Goal: Purchase product/service

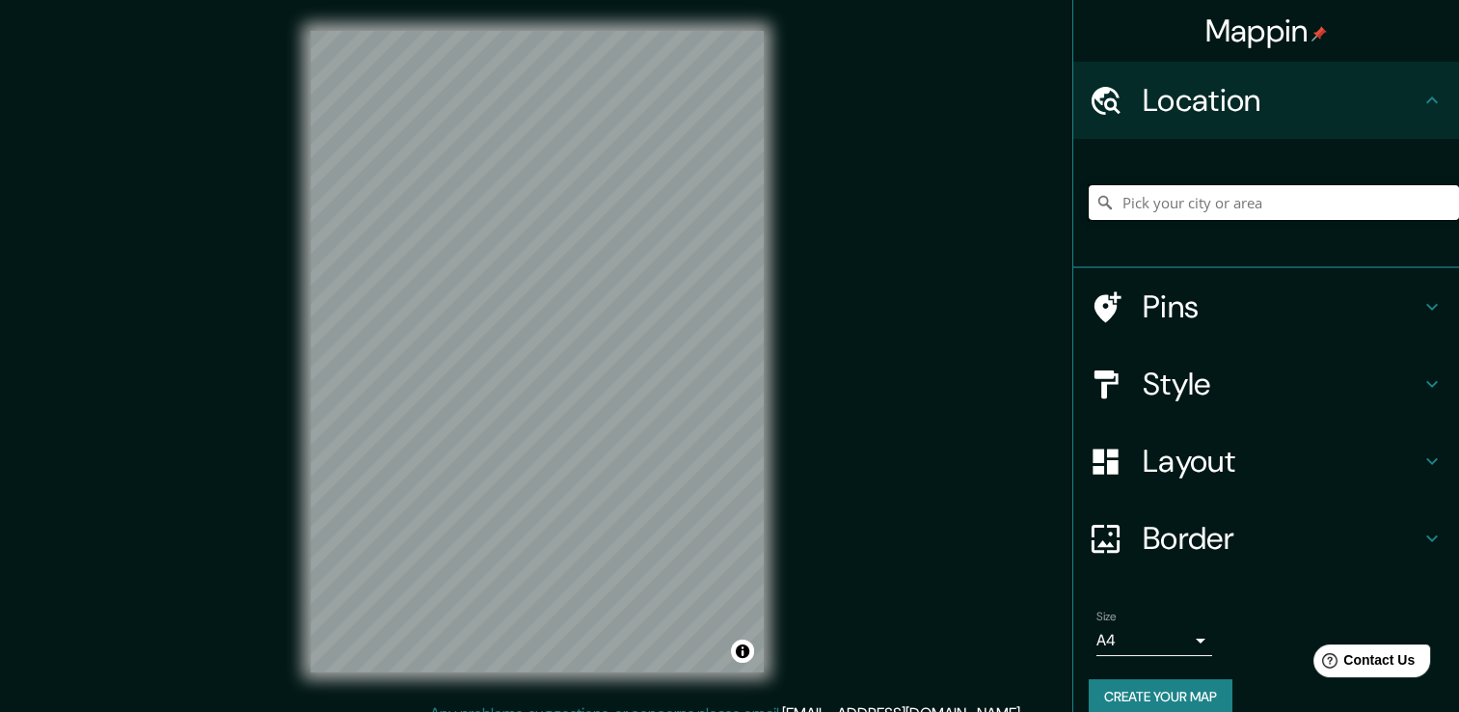
click at [1155, 203] on input "Pick your city or area" at bounding box center [1274, 202] width 370 height 35
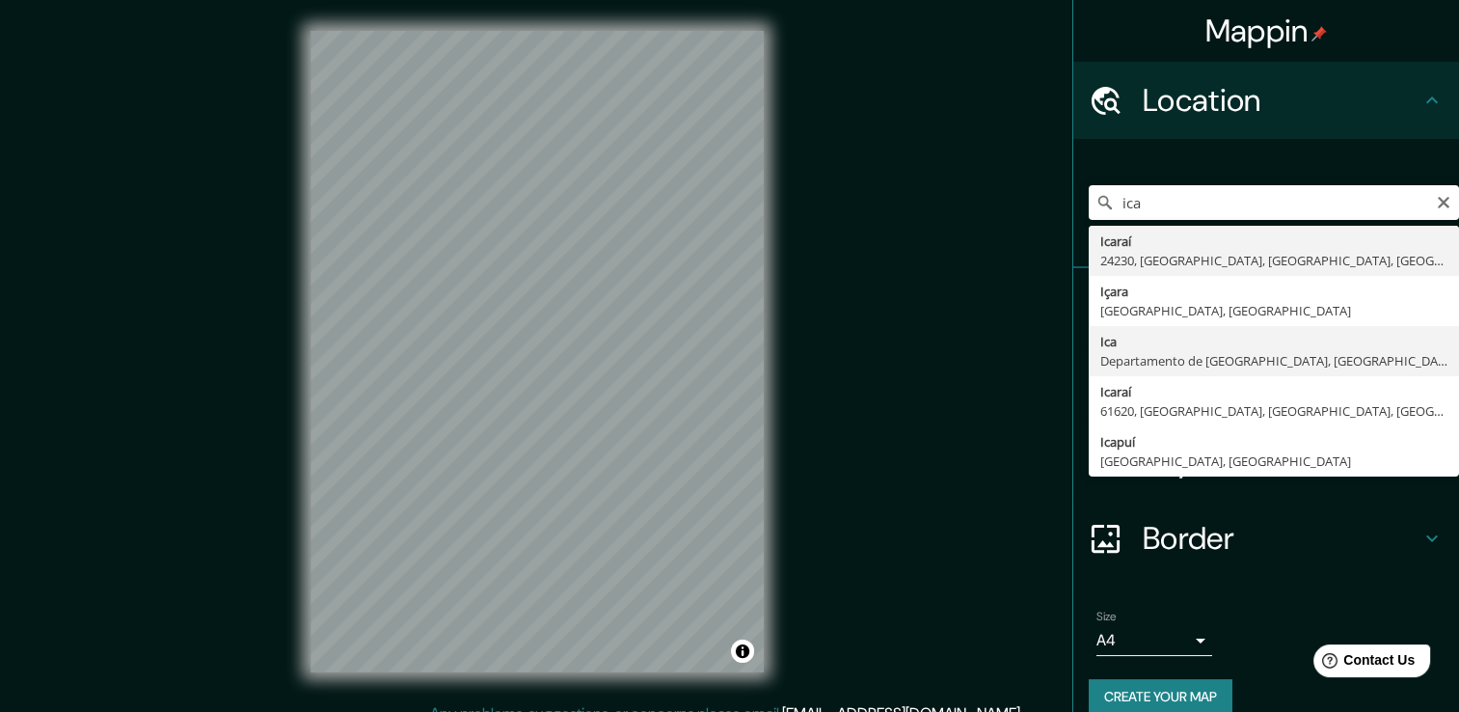
type input "Ica, [GEOGRAPHIC_DATA], [GEOGRAPHIC_DATA]"
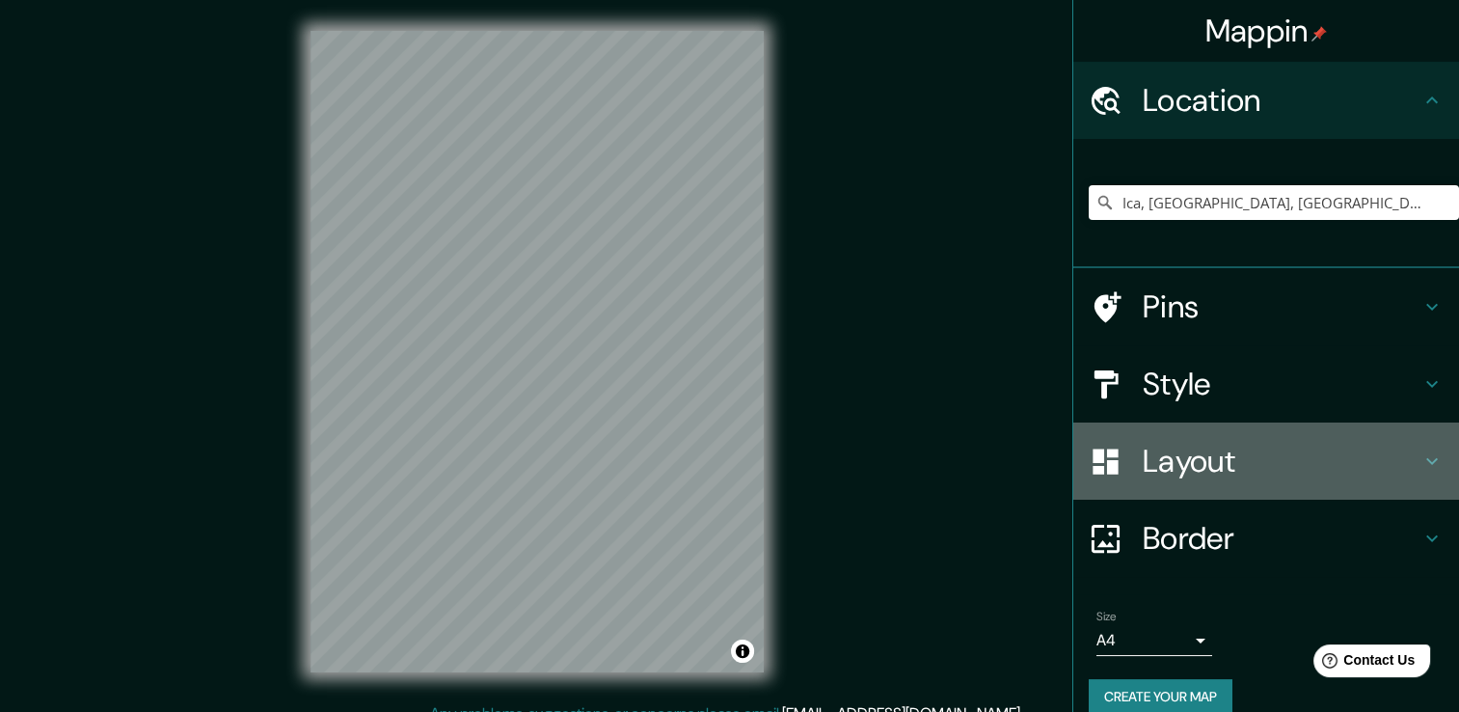
click at [1169, 457] on h4 "Layout" at bounding box center [1282, 461] width 278 height 39
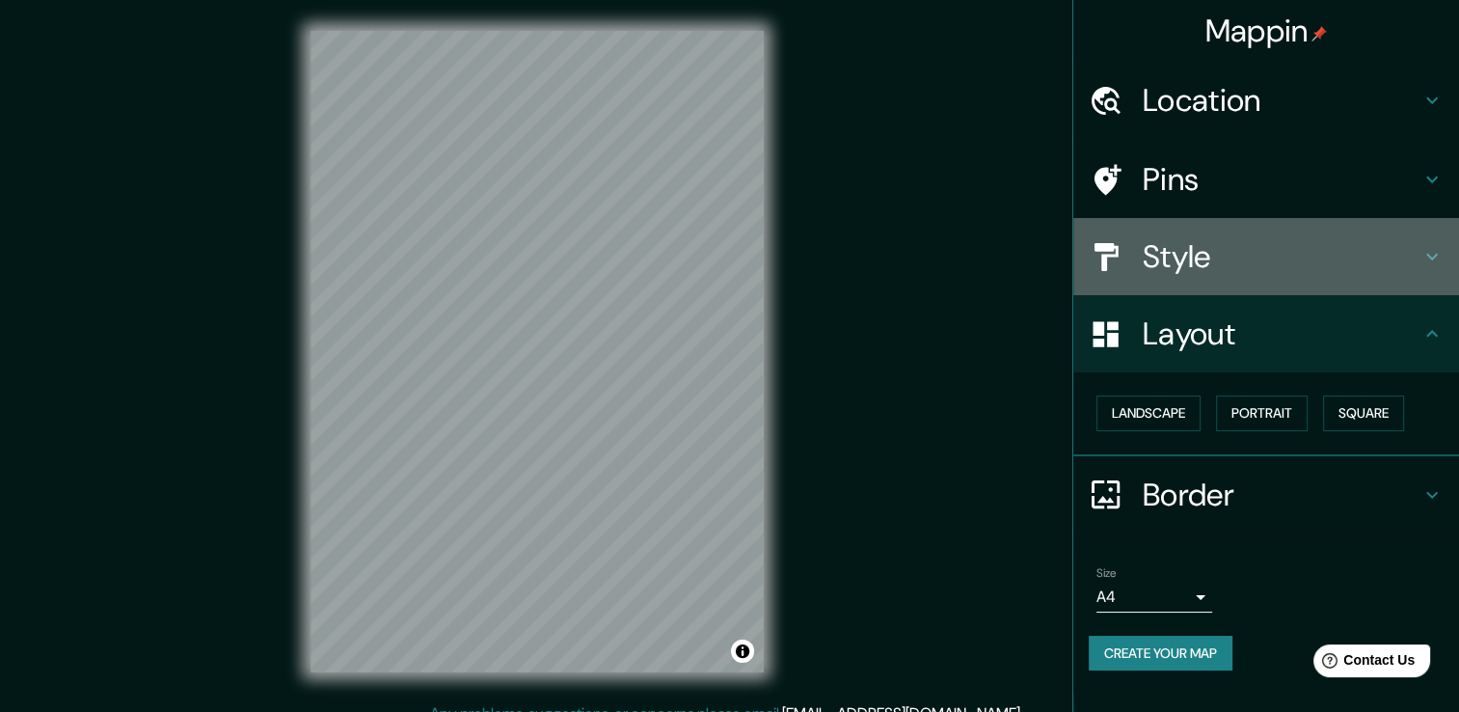
click at [1216, 264] on h4 "Style" at bounding box center [1282, 256] width 278 height 39
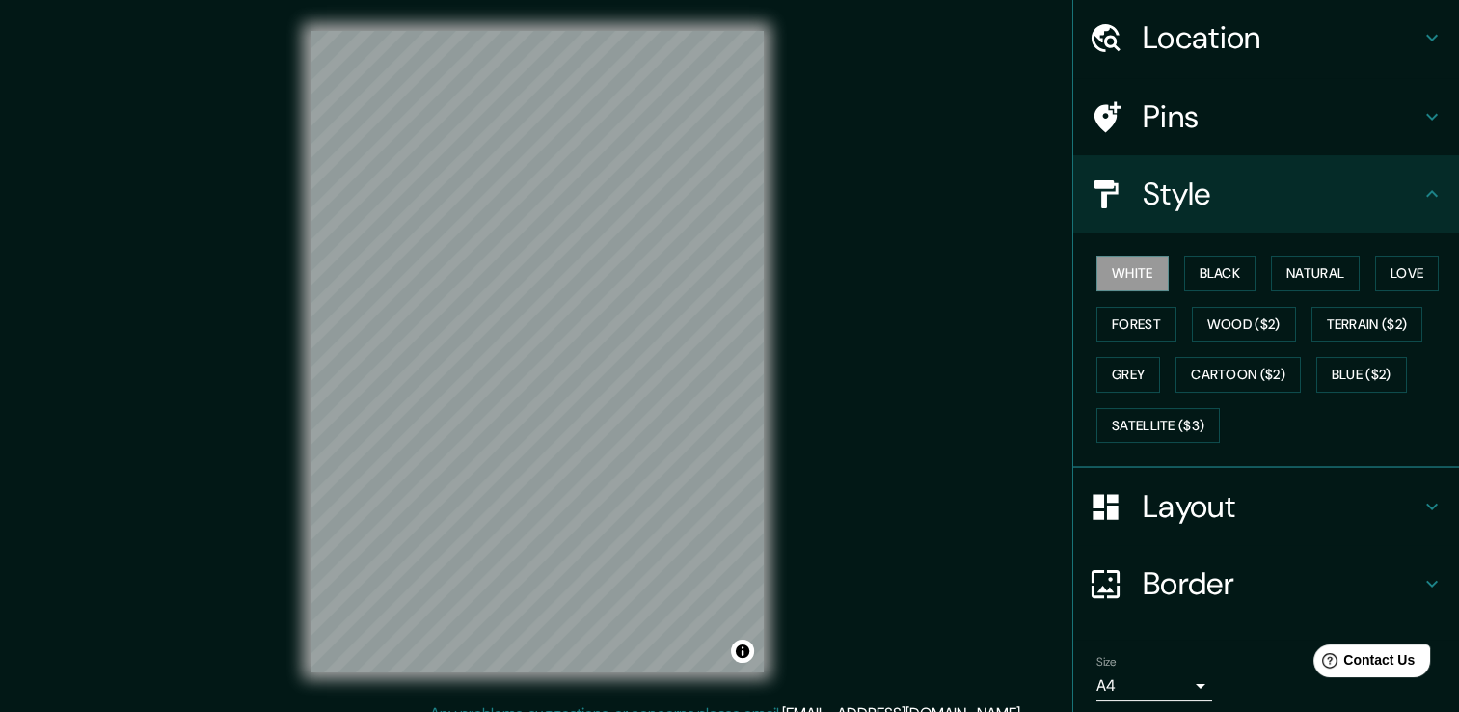
scroll to position [96, 0]
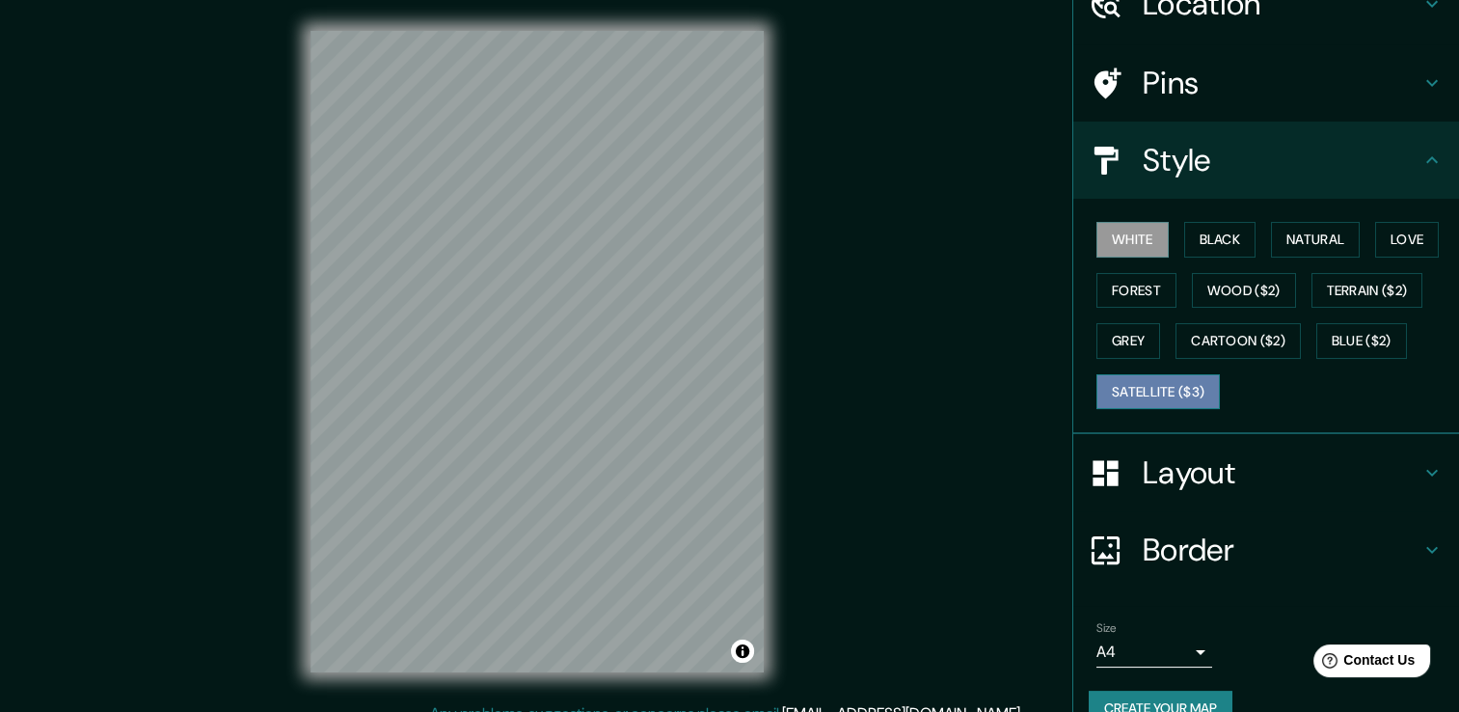
click at [1159, 392] on button "Satellite ($3)" at bounding box center [1157, 392] width 123 height 36
click at [1158, 534] on h4 "Border" at bounding box center [1282, 549] width 278 height 39
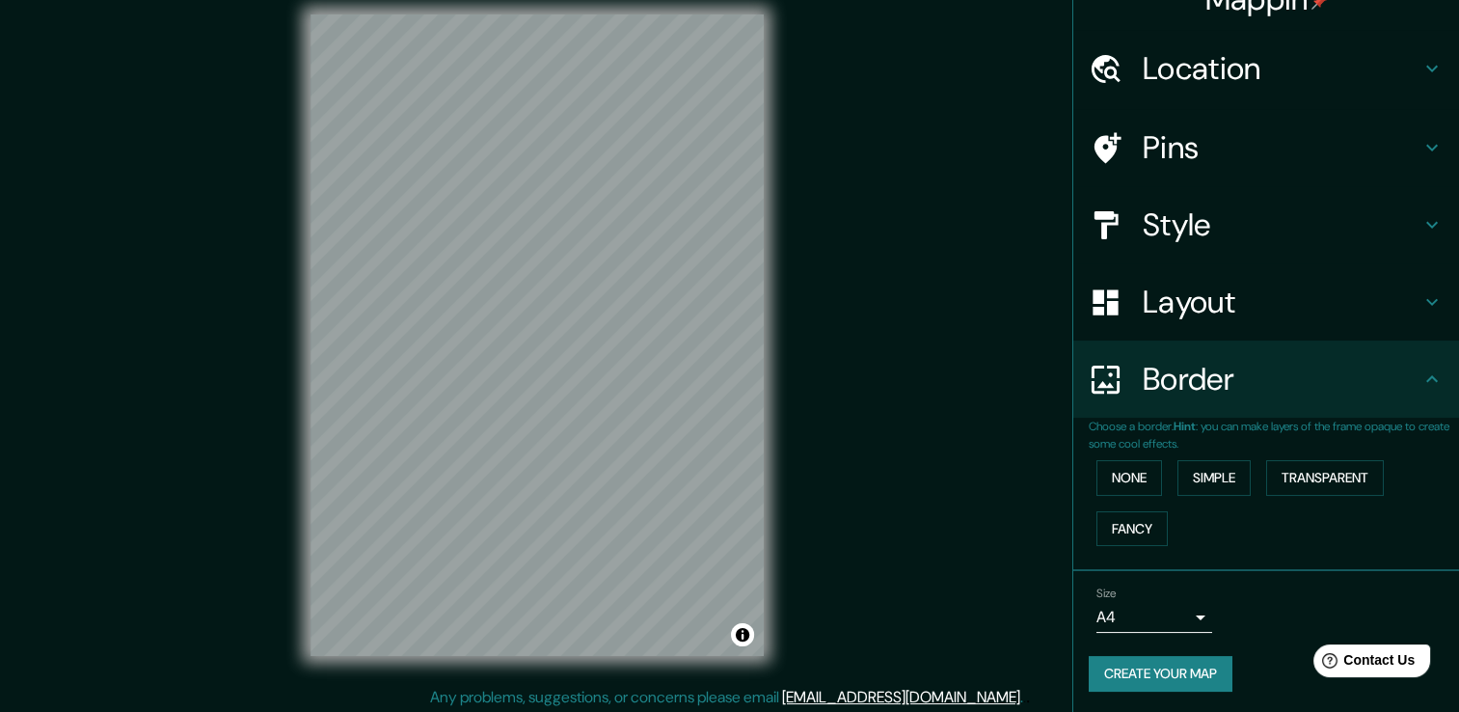
scroll to position [21, 0]
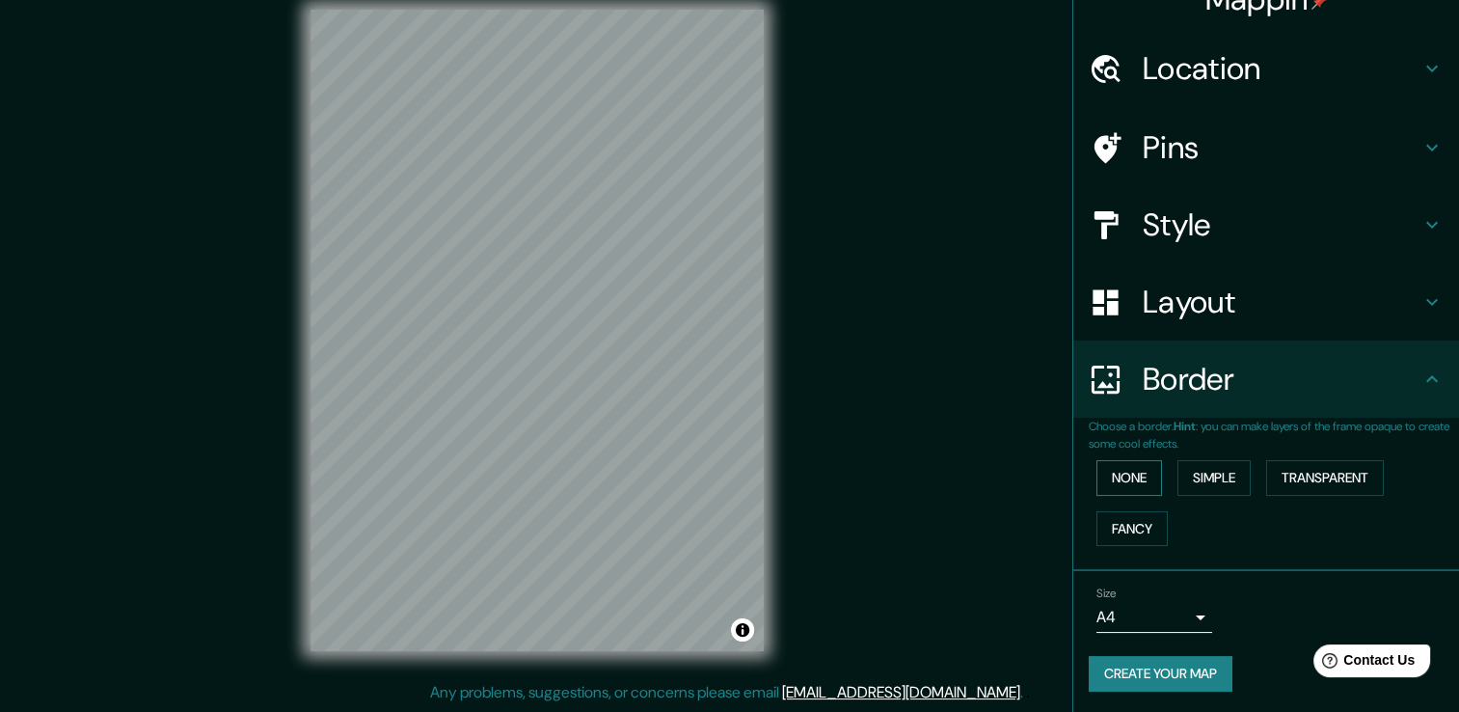
click at [1134, 473] on button "None" at bounding box center [1129, 478] width 66 height 36
click at [1206, 473] on button "Simple" at bounding box center [1213, 478] width 73 height 36
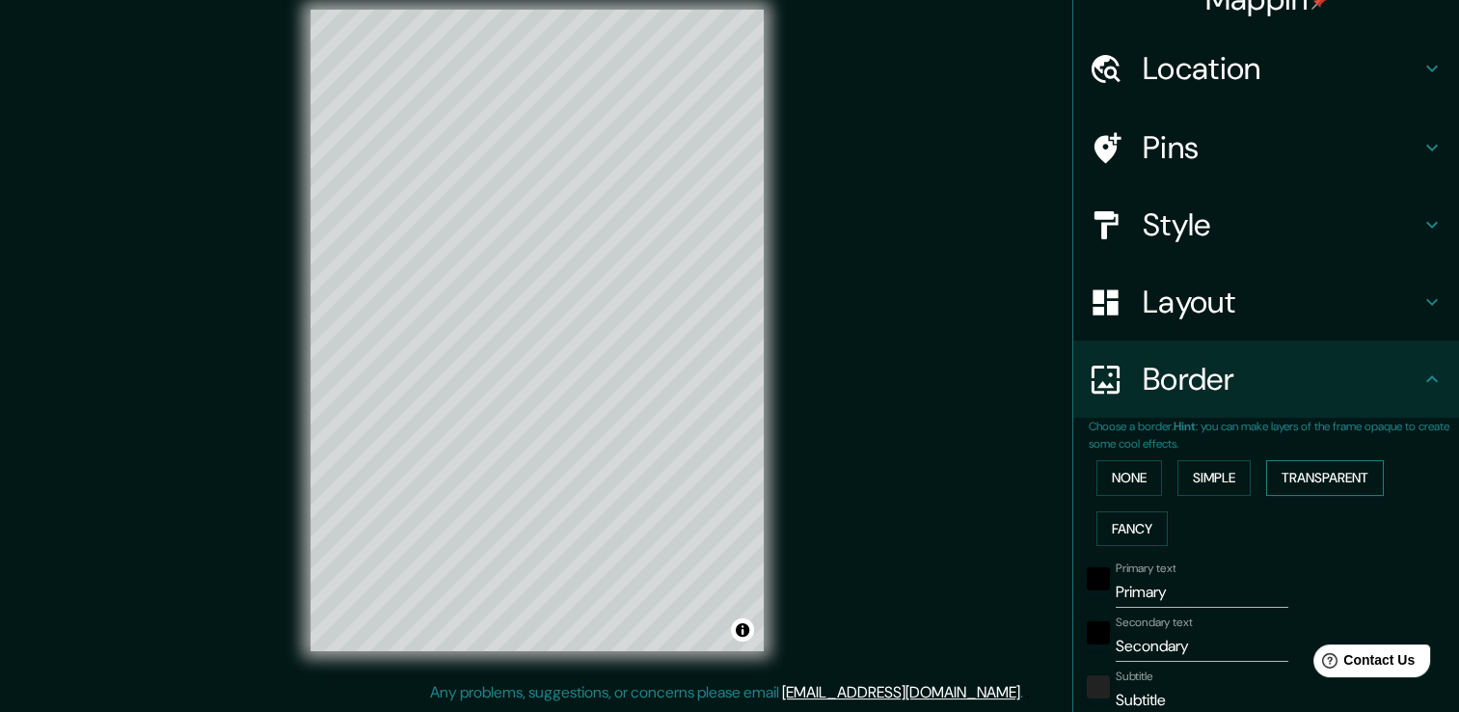
click at [1288, 469] on button "Transparent" at bounding box center [1325, 478] width 118 height 36
click at [1129, 471] on button "None" at bounding box center [1129, 478] width 66 height 36
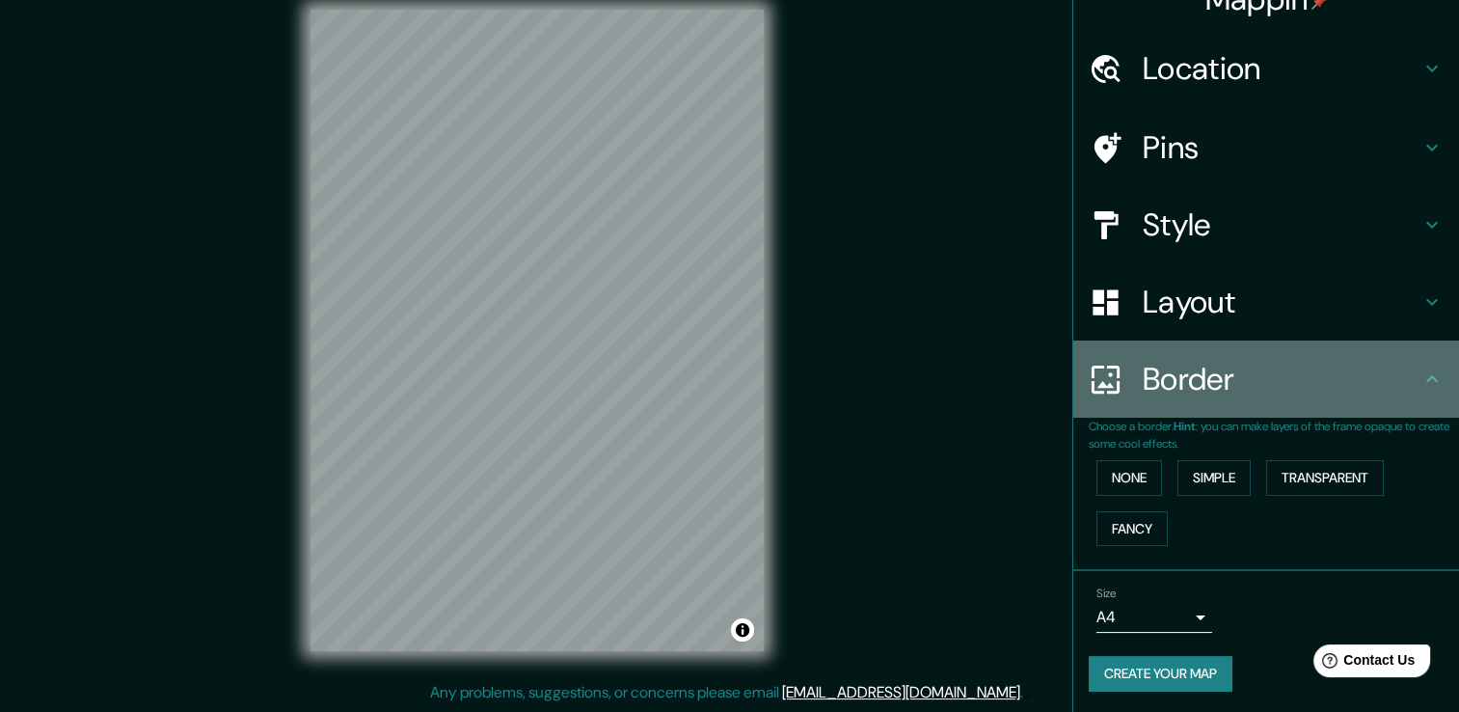
click at [1207, 369] on h4 "Border" at bounding box center [1282, 379] width 278 height 39
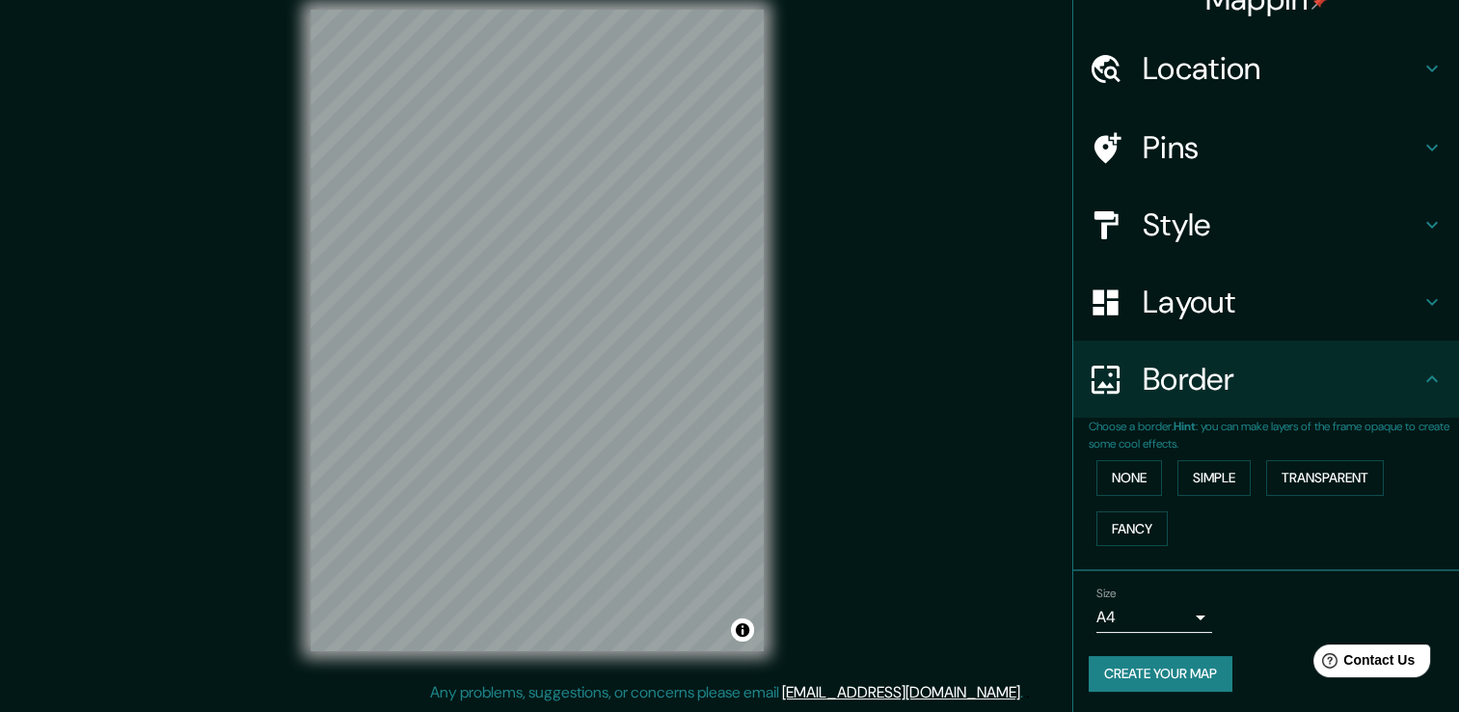
click at [1212, 314] on h4 "Layout" at bounding box center [1282, 302] width 278 height 39
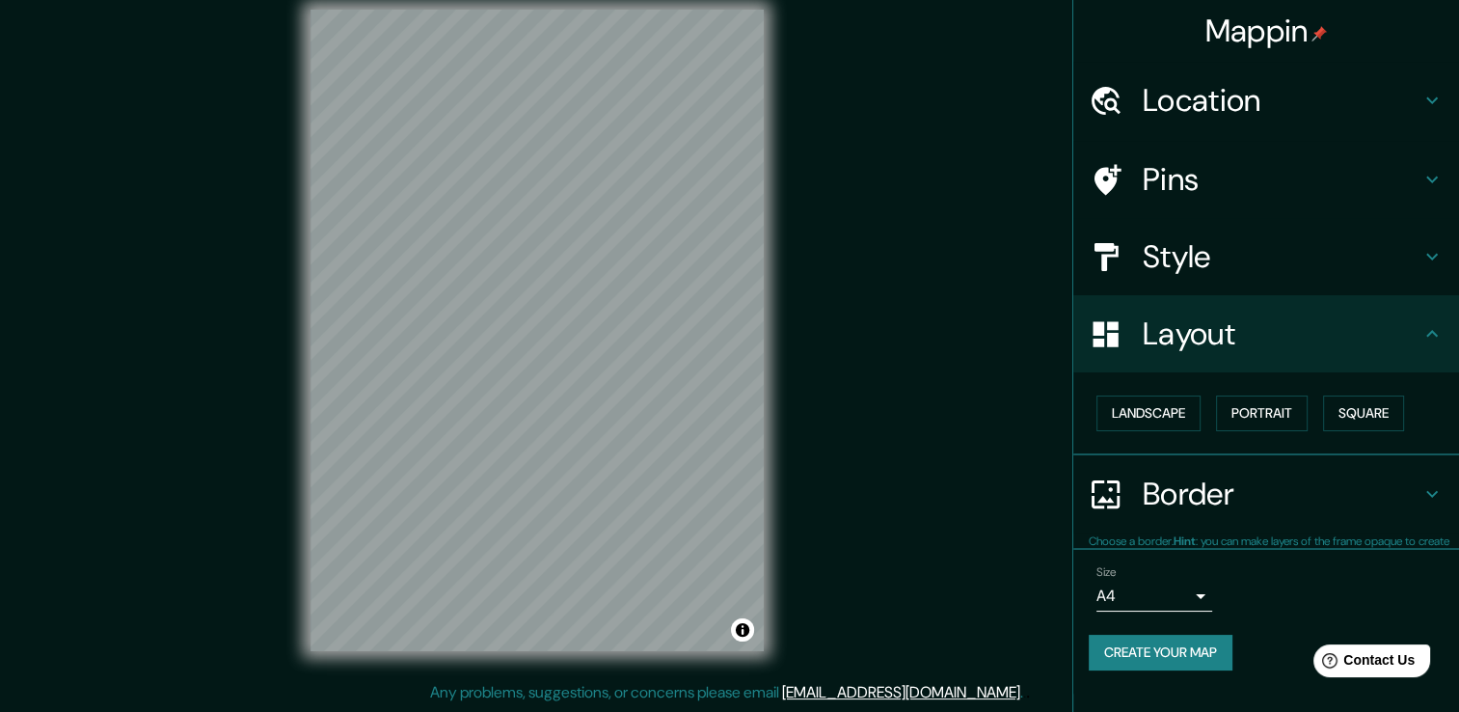
scroll to position [0, 0]
click at [1174, 427] on button "Landscape" at bounding box center [1148, 413] width 104 height 36
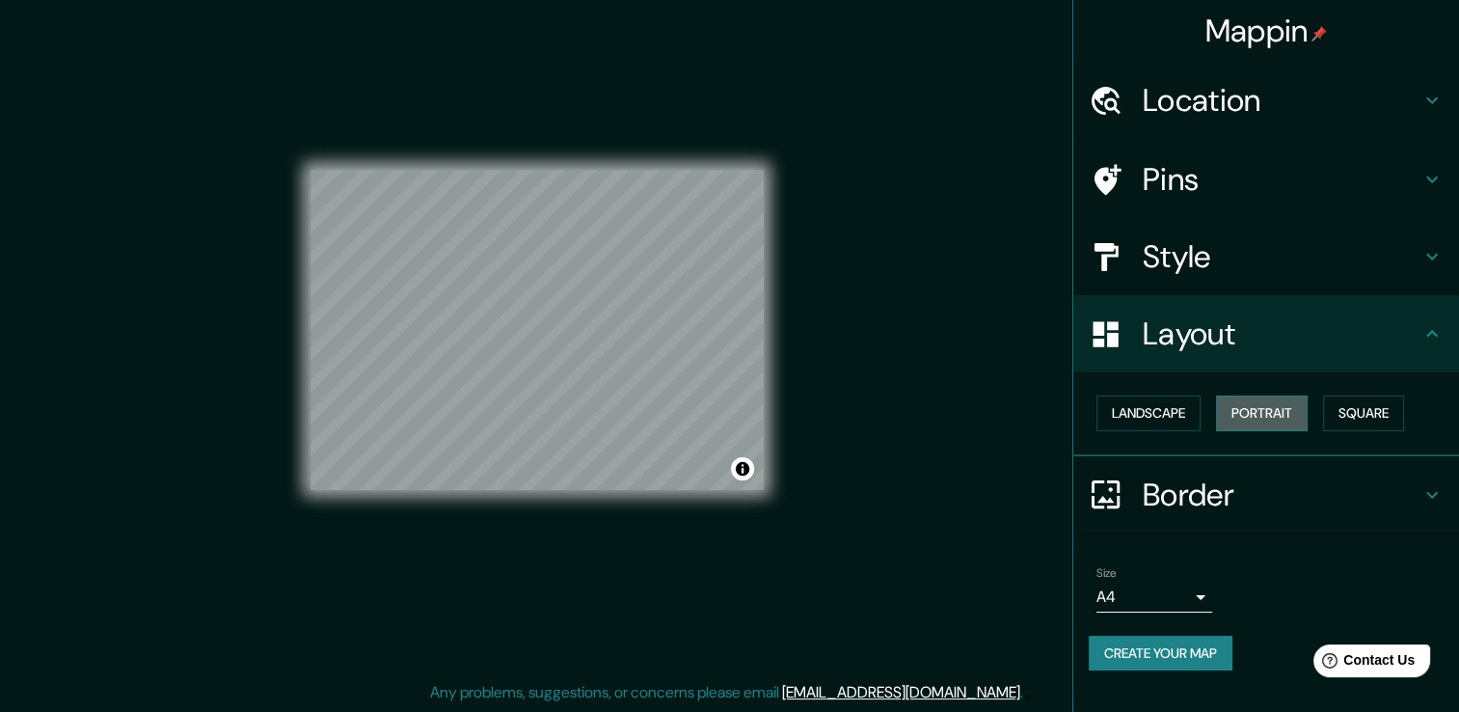
click at [1251, 415] on button "Portrait" at bounding box center [1262, 413] width 92 height 36
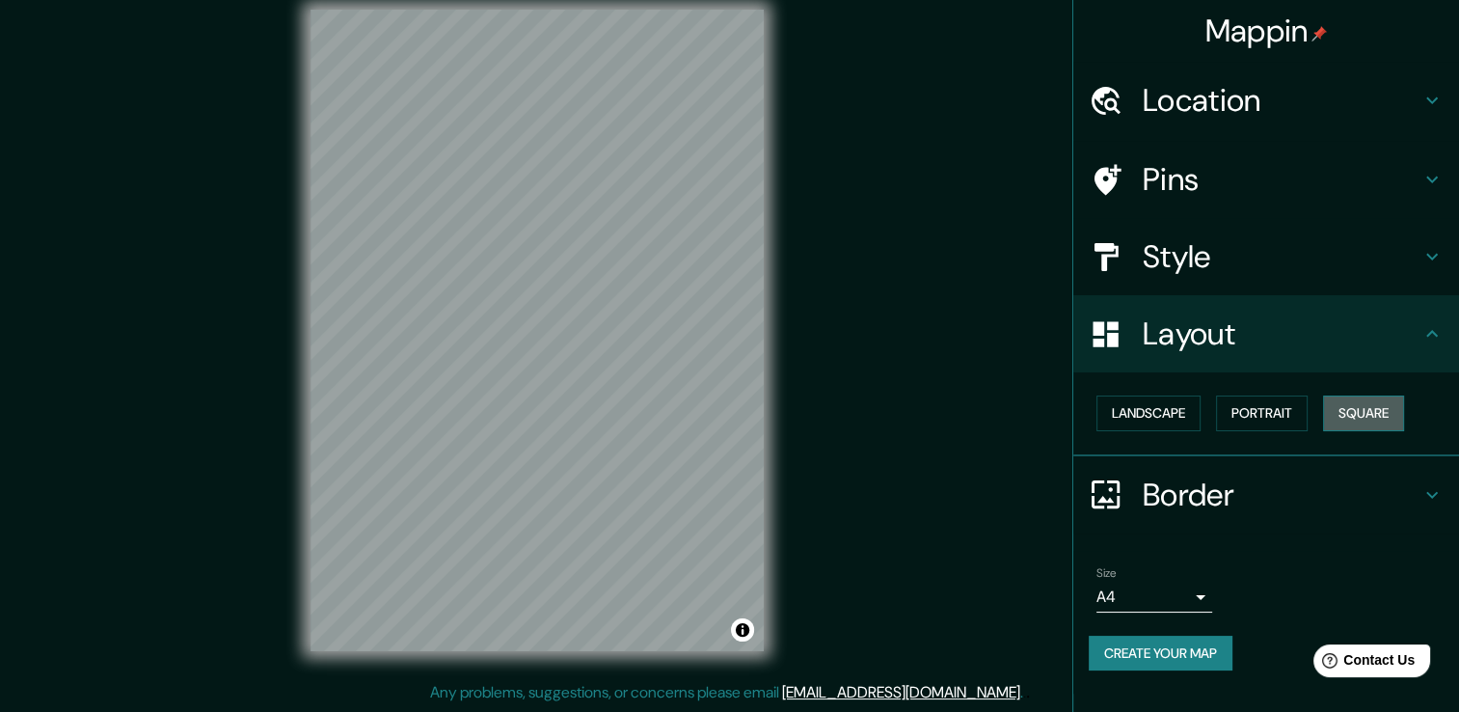
click at [1370, 403] on button "Square" at bounding box center [1363, 413] width 81 height 36
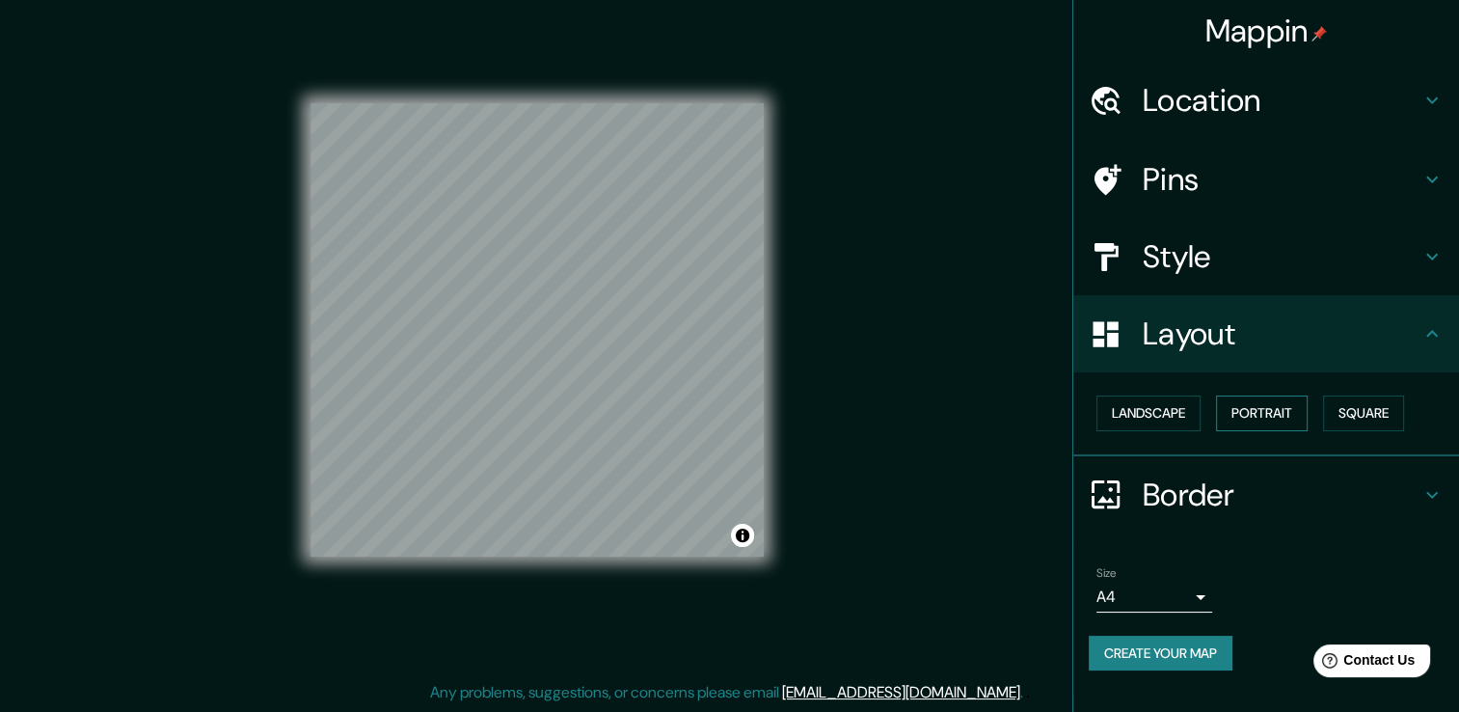
click at [1283, 415] on button "Portrait" at bounding box center [1262, 413] width 92 height 36
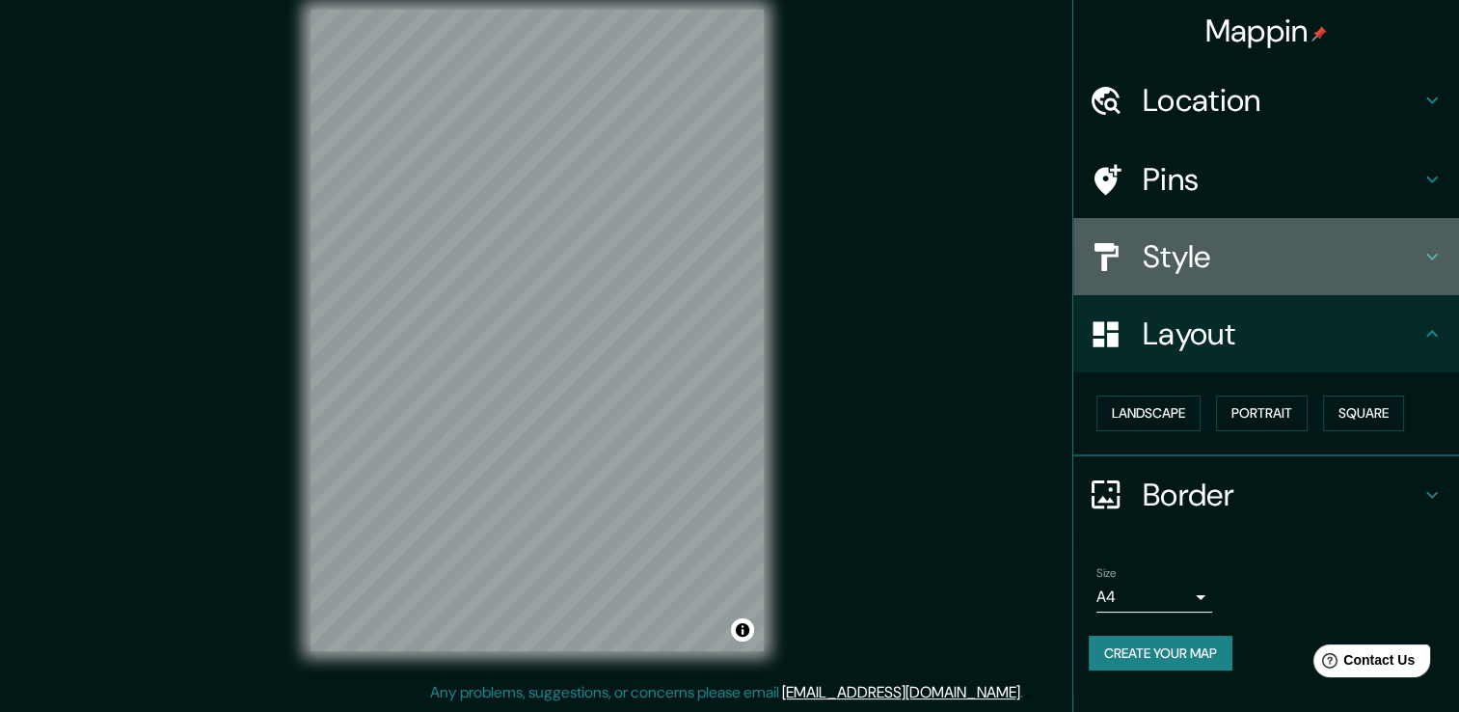
click at [1247, 256] on h4 "Style" at bounding box center [1282, 256] width 278 height 39
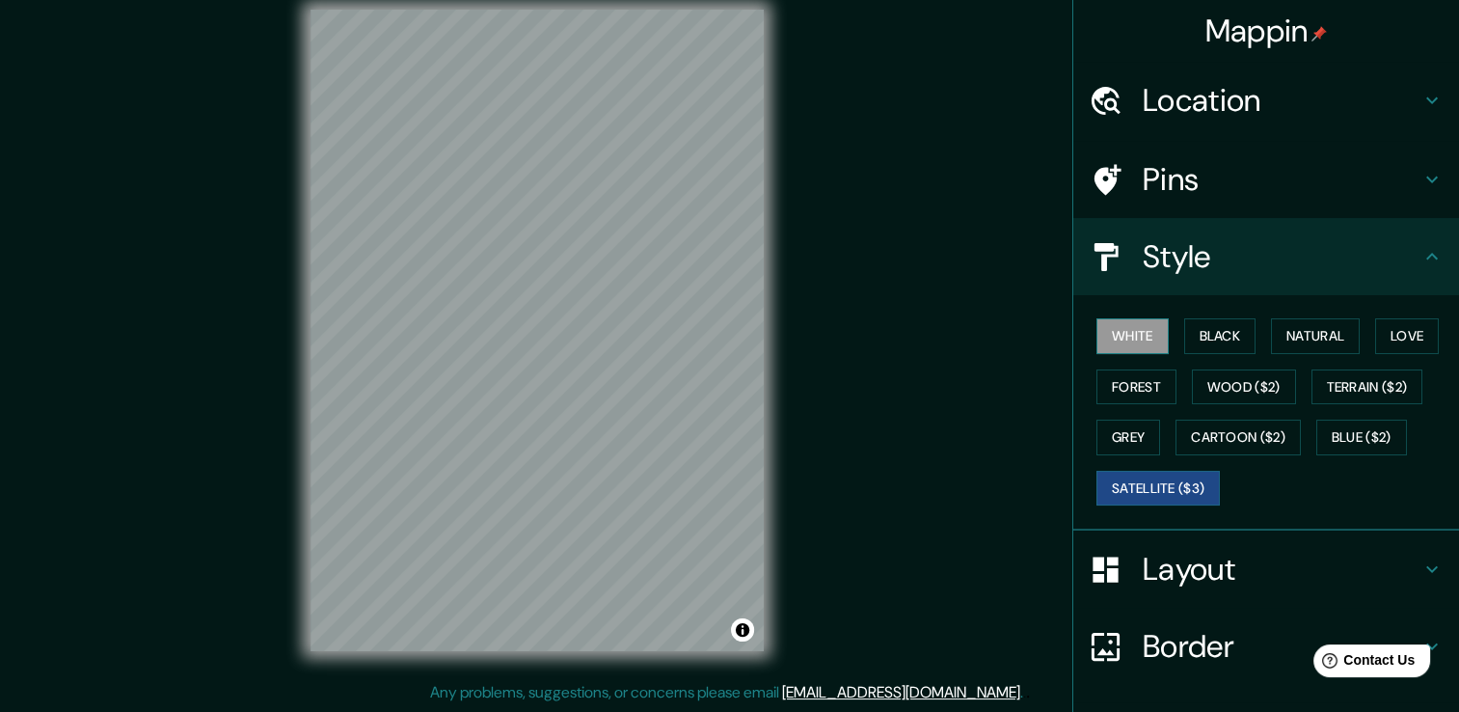
click at [1121, 341] on button "White" at bounding box center [1132, 336] width 72 height 36
click at [1215, 327] on button "Black" at bounding box center [1220, 336] width 72 height 36
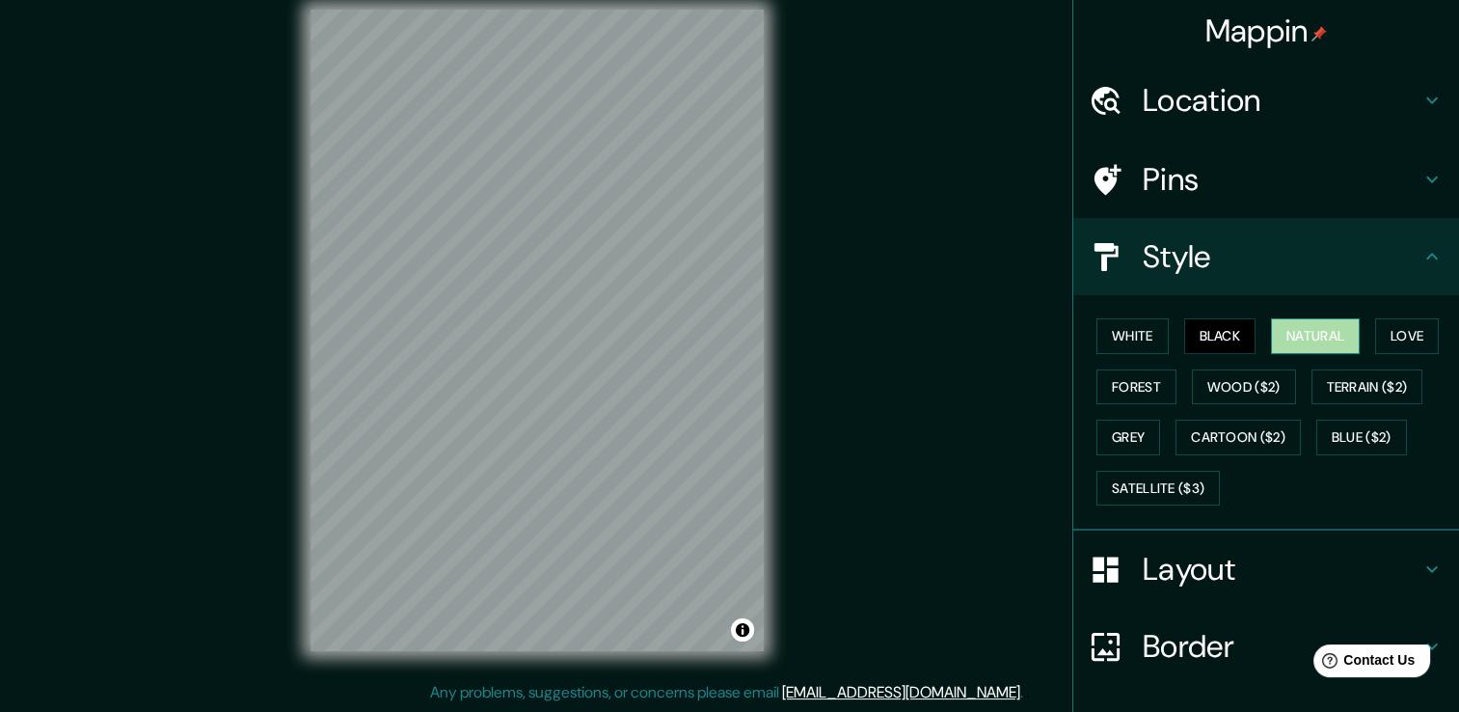
click at [1281, 336] on button "Natural" at bounding box center [1315, 336] width 89 height 36
click at [1390, 336] on button "Love" at bounding box center [1407, 336] width 64 height 36
click at [1308, 320] on button "Natural" at bounding box center [1315, 336] width 89 height 36
click at [1142, 392] on button "Forest" at bounding box center [1136, 387] width 80 height 36
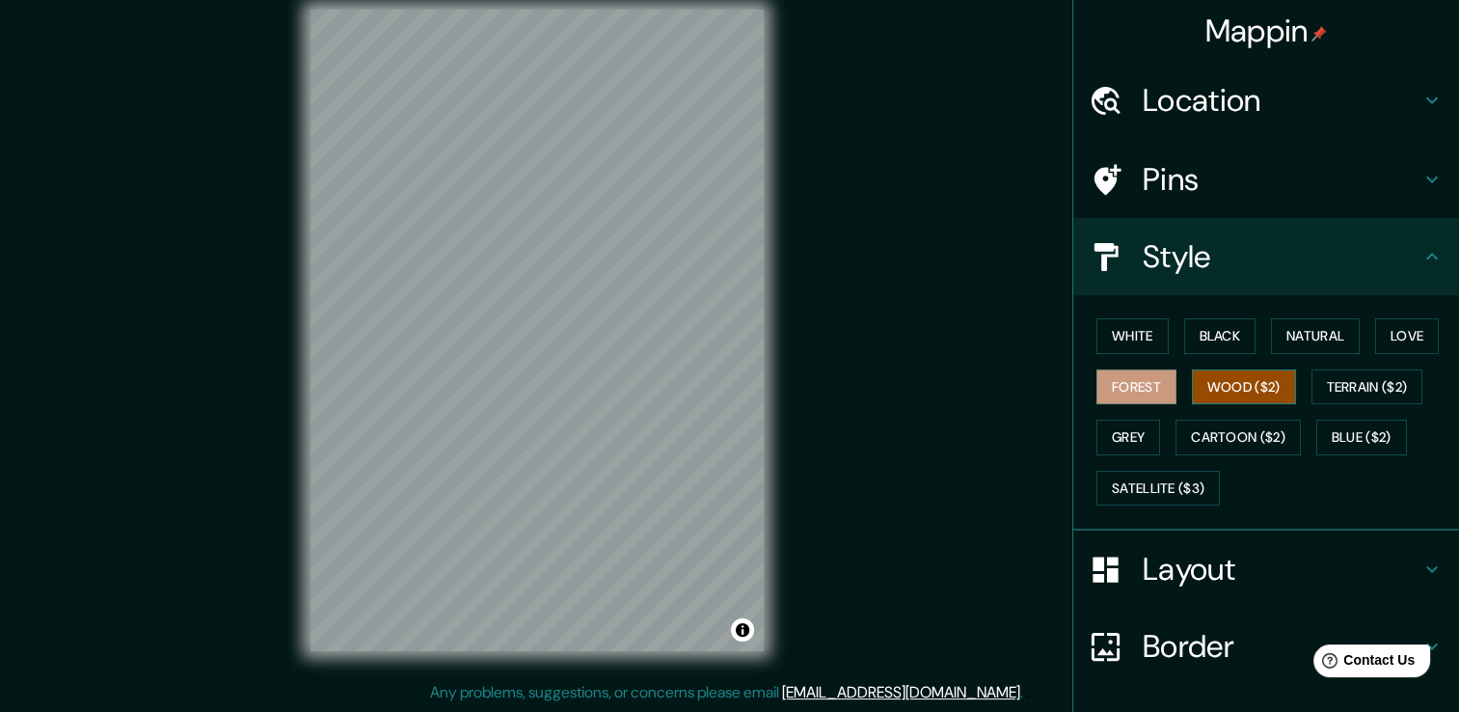
click at [1207, 388] on button "Wood ($2)" at bounding box center [1244, 387] width 104 height 36
click at [1368, 382] on button "Terrain ($2)" at bounding box center [1367, 387] width 112 height 36
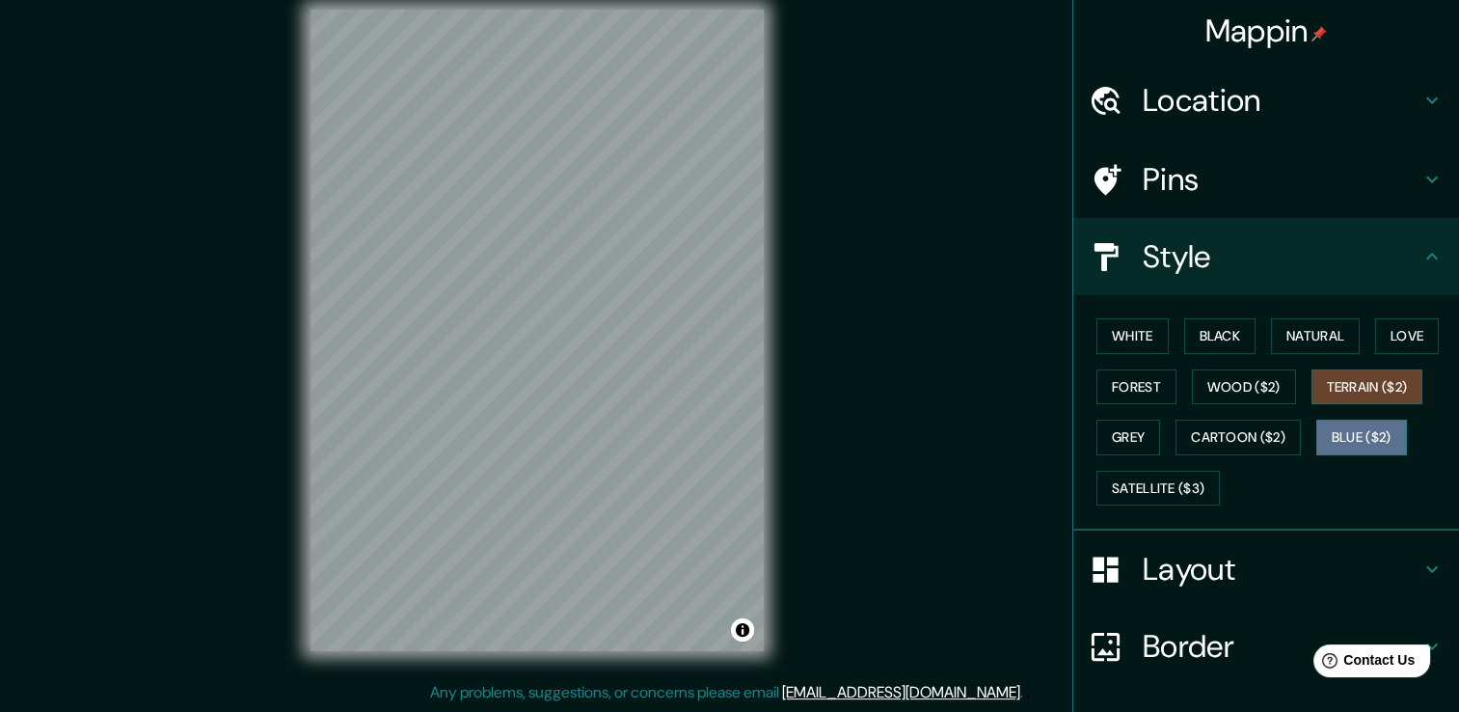
click at [1350, 439] on button "Blue ($2)" at bounding box center [1361, 437] width 91 height 36
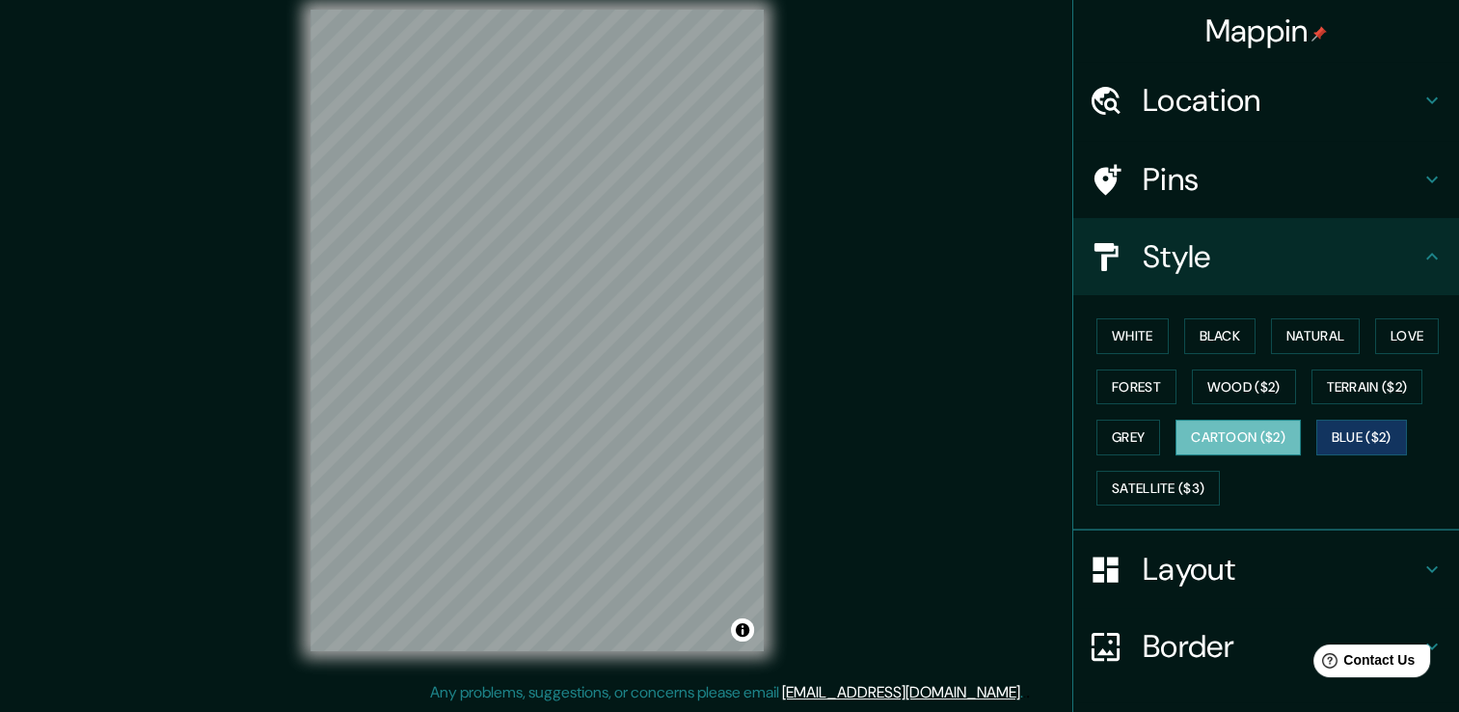
click at [1262, 430] on button "Cartoon ($2)" at bounding box center [1237, 437] width 125 height 36
click at [1117, 429] on button "Grey" at bounding box center [1128, 437] width 64 height 36
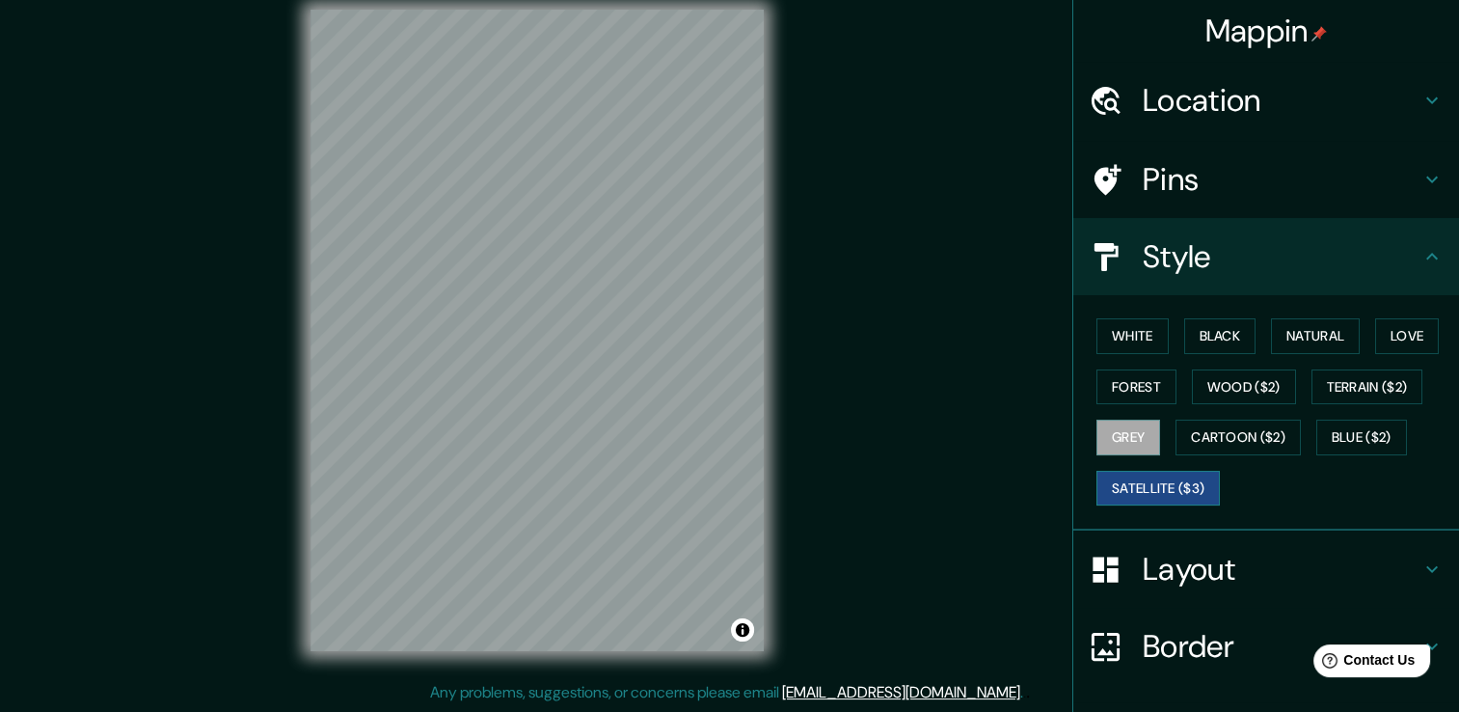
click at [1146, 500] on button "Satellite ($3)" at bounding box center [1157, 489] width 123 height 36
click at [1389, 334] on button "Love" at bounding box center [1407, 336] width 64 height 36
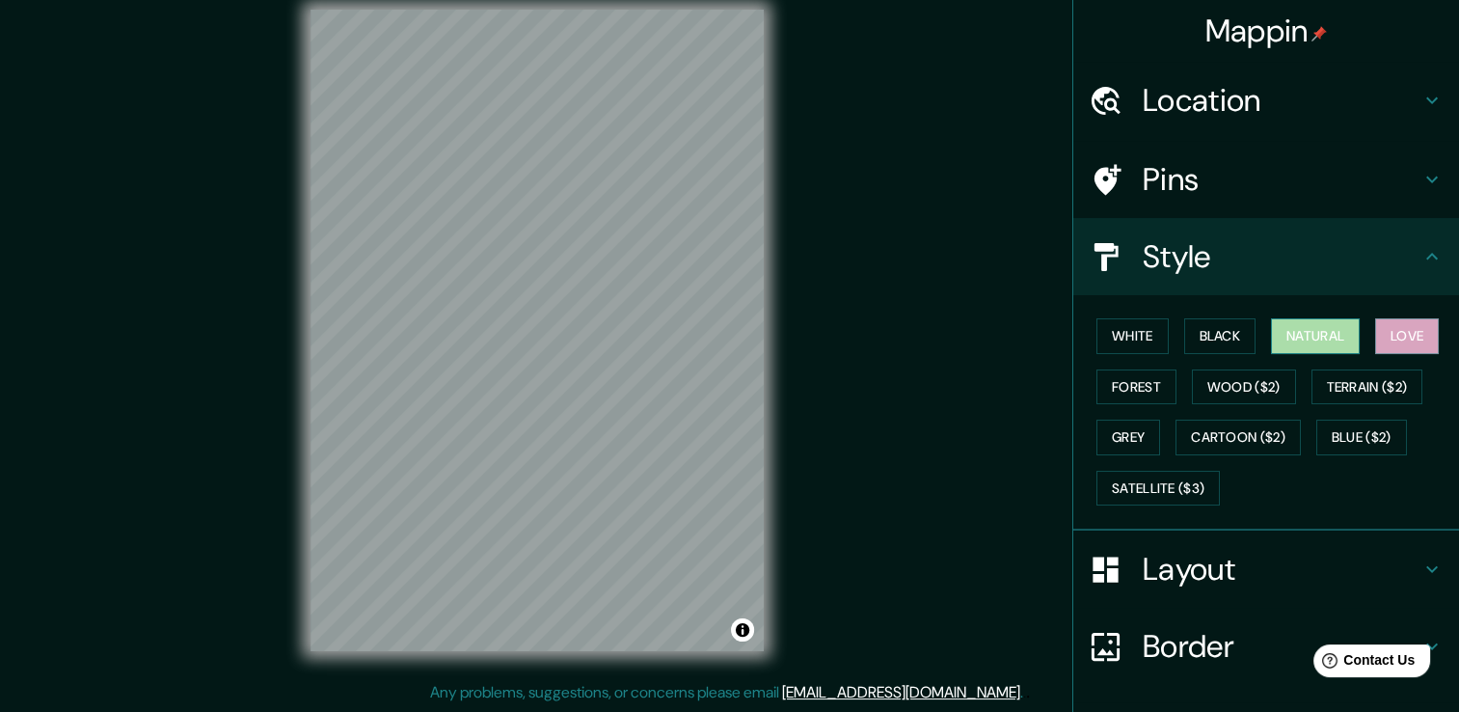
click at [1306, 334] on button "Natural" at bounding box center [1315, 336] width 89 height 36
click at [1119, 442] on button "Grey" at bounding box center [1128, 437] width 64 height 36
